Goal: Task Accomplishment & Management: Use online tool/utility

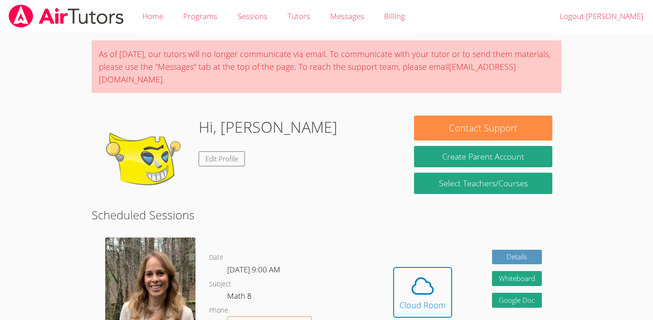
scroll to position [71, 0]
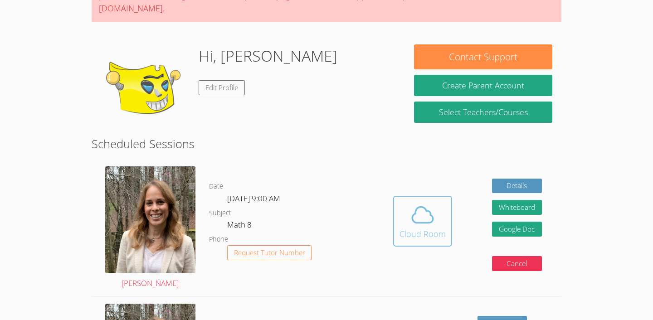
click at [425, 228] on div "Cloud Room" at bounding box center [423, 234] width 46 height 13
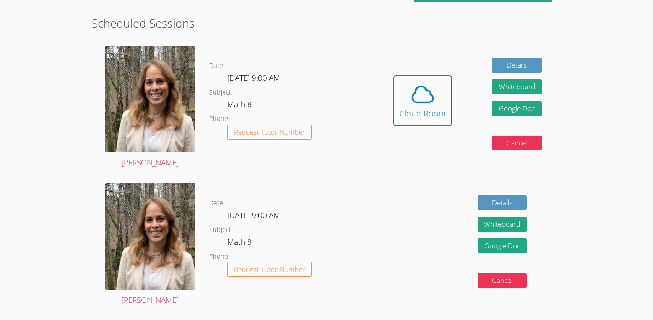
scroll to position [154, 0]
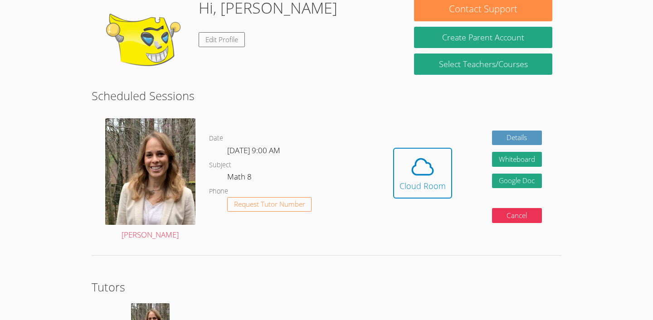
scroll to position [151, 0]
click at [426, 176] on icon at bounding box center [422, 166] width 25 height 25
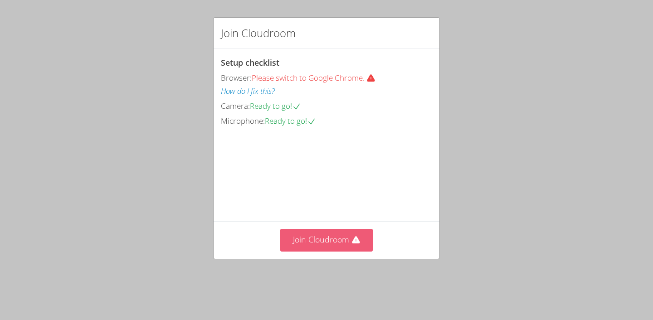
click at [310, 251] on button "Join Cloudroom" at bounding box center [326, 240] width 93 height 22
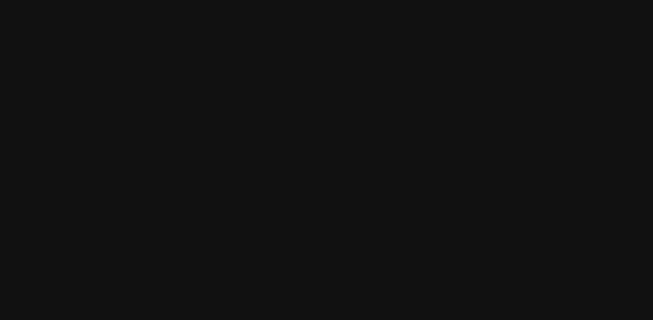
click at [112, 61] on video at bounding box center [166, 142] width 136 height 183
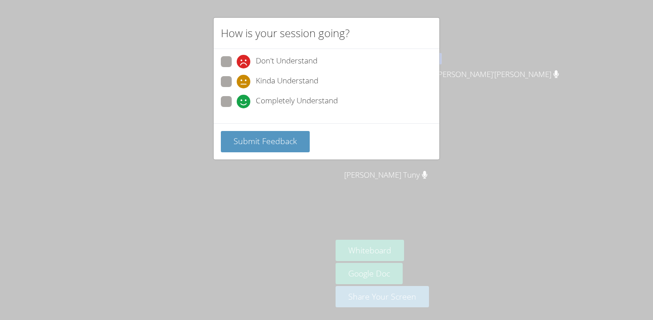
click at [270, 101] on span "Completely Understand" at bounding box center [297, 102] width 82 height 14
click at [245, 101] on input "Completely Understand" at bounding box center [241, 100] width 8 height 8
radio input "true"
click at [278, 137] on span "Submit Feedback" at bounding box center [266, 141] width 64 height 11
